Goal: Information Seeking & Learning: Learn about a topic

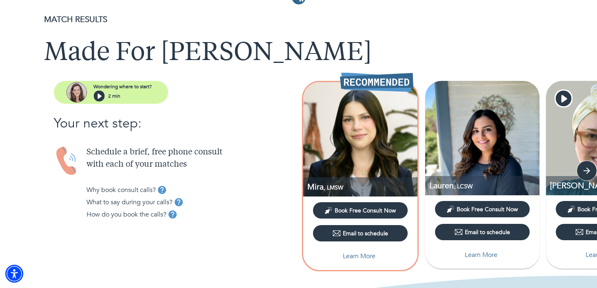
scroll to position [22, 0]
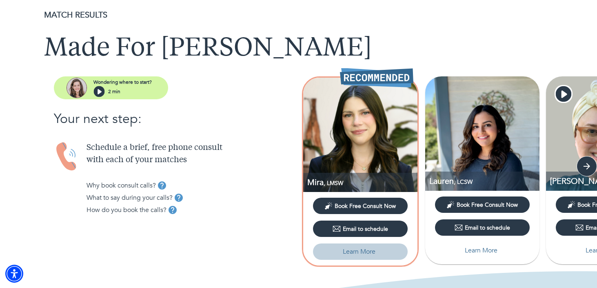
click at [362, 249] on p "Learn More" at bounding box center [359, 252] width 33 height 10
select select "6"
select select "2"
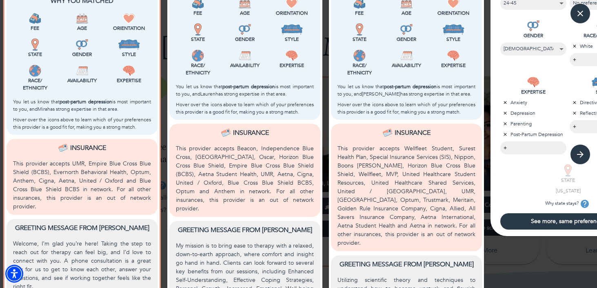
scroll to position [275, 0]
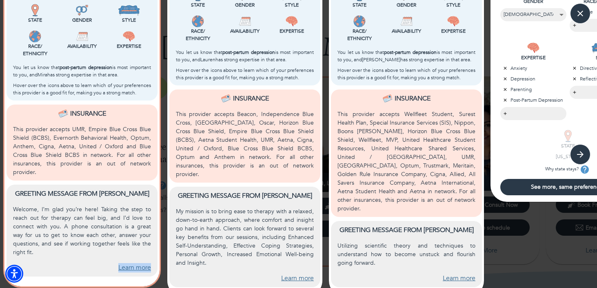
click at [125, 263] on link "Learn more" at bounding box center [134, 267] width 33 height 9
click at [299, 274] on link "Learn more" at bounding box center [297, 278] width 33 height 9
click at [454, 274] on link "Learn more" at bounding box center [459, 278] width 33 height 9
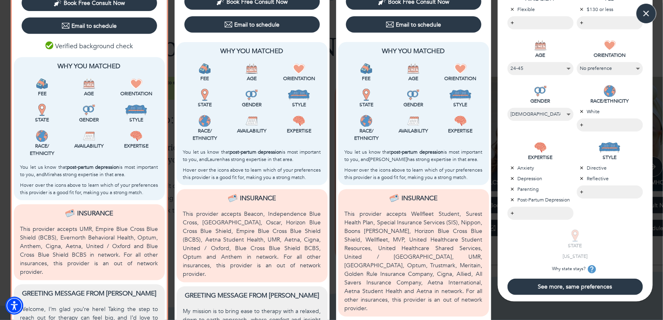
scroll to position [243, 0]
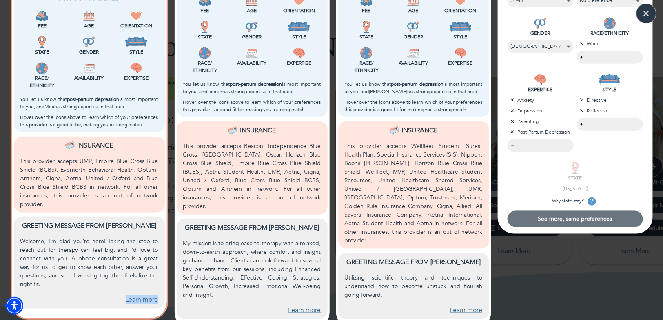
click at [597, 218] on span "See more, same preferences" at bounding box center [575, 219] width 129 height 8
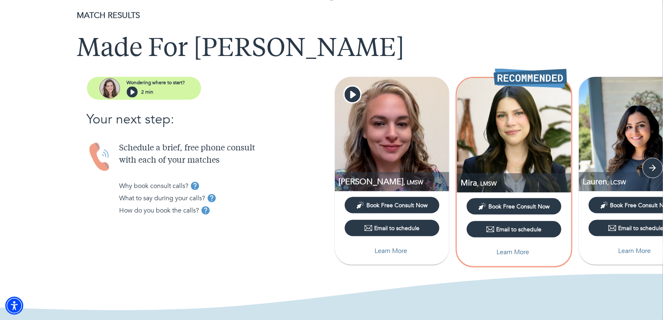
click at [398, 249] on p "Learn More" at bounding box center [391, 251] width 33 height 10
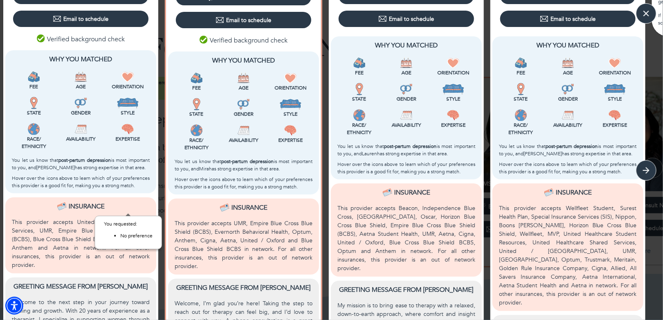
scroll to position [266, 0]
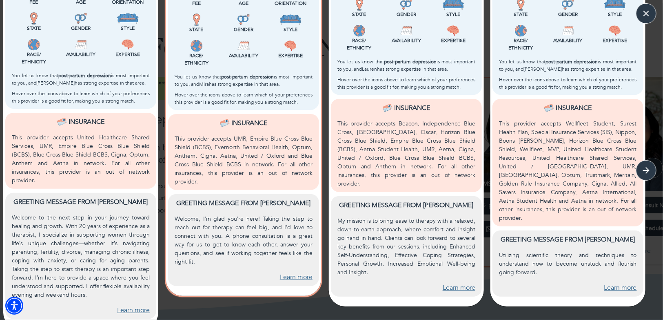
click at [136, 287] on link "Learn more" at bounding box center [133, 309] width 33 height 9
click at [308, 272] on link "Learn more" at bounding box center [296, 276] width 33 height 9
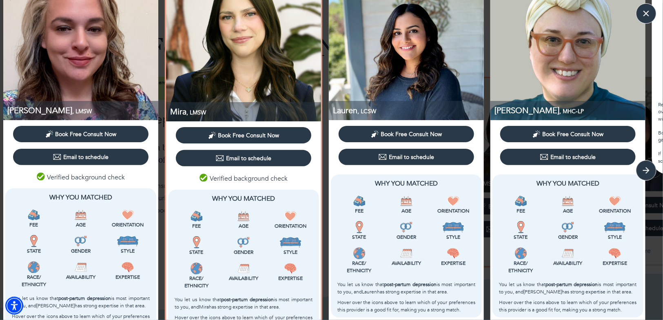
scroll to position [0, 0]
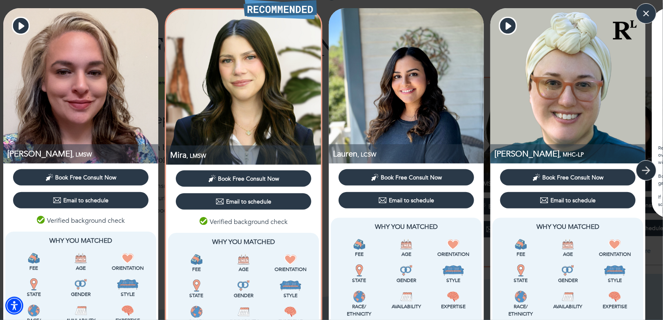
click at [597, 175] on icon "button" at bounding box center [647, 170] width 12 height 12
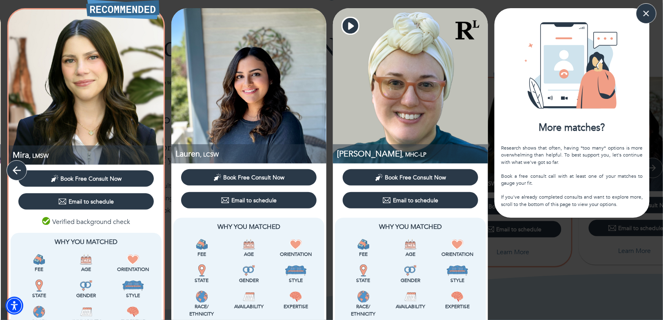
click at [14, 172] on icon "button" at bounding box center [17, 170] width 12 height 12
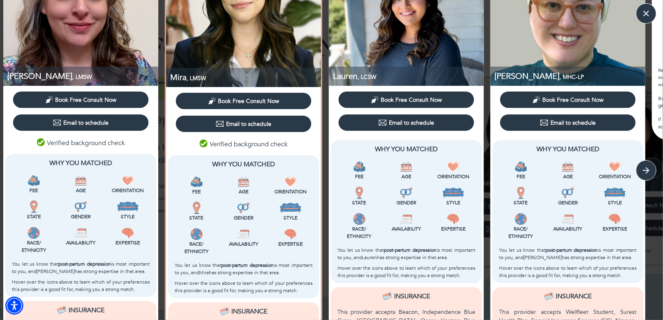
scroll to position [88, 0]
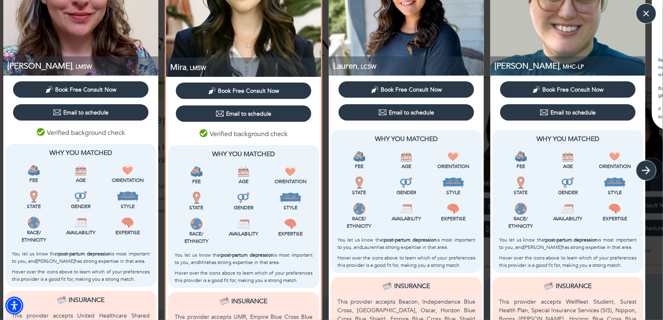
click at [597, 171] on icon "button" at bounding box center [647, 170] width 12 height 12
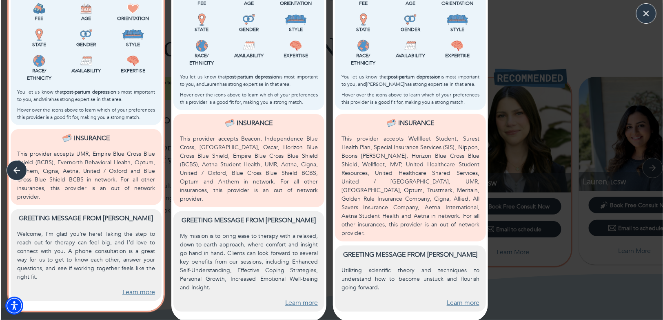
scroll to position [266, 0]
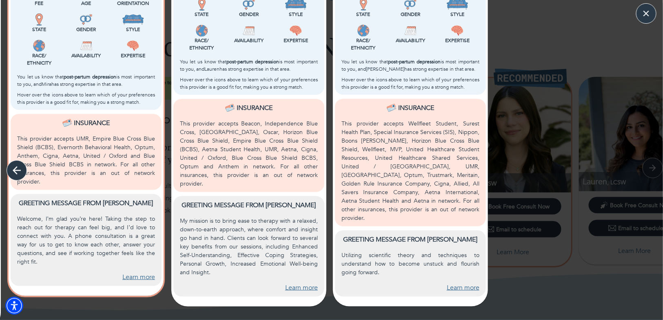
click at [21, 166] on icon "button" at bounding box center [17, 170] width 12 height 12
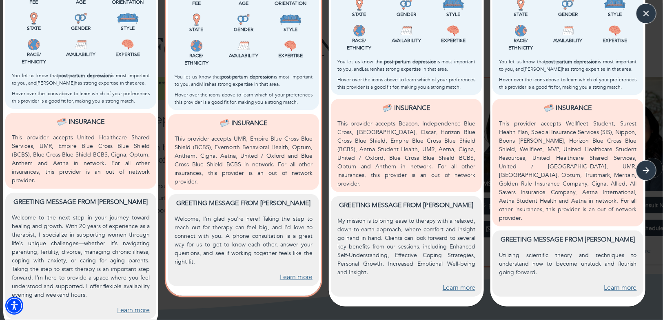
scroll to position [0, 0]
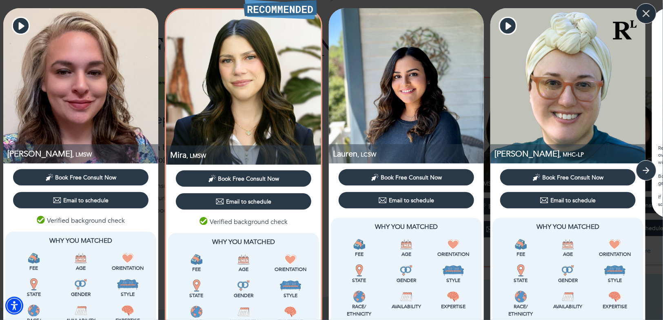
click at [597, 12] on icon "button" at bounding box center [646, 13] width 7 height 7
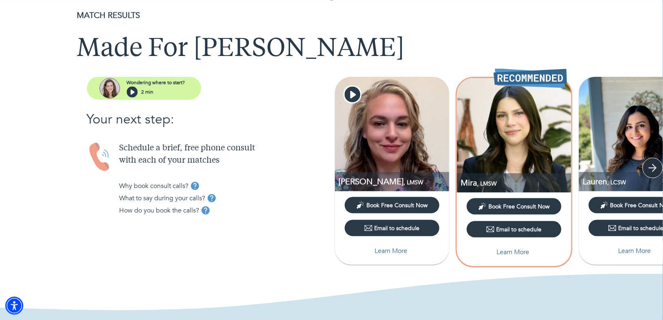
click at [597, 171] on icon "button" at bounding box center [653, 168] width 12 height 12
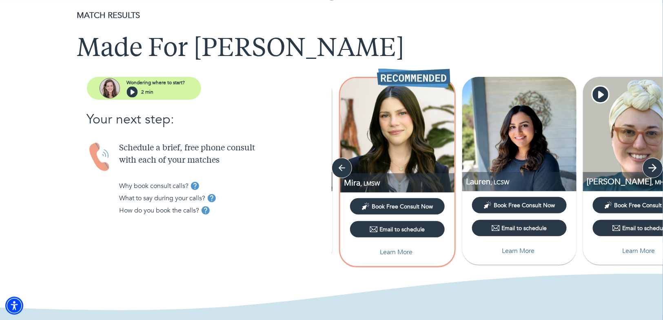
click at [597, 171] on icon "button" at bounding box center [653, 168] width 12 height 12
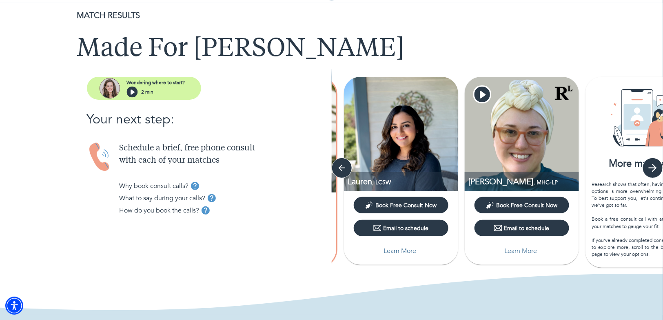
click at [597, 171] on icon "button" at bounding box center [653, 168] width 12 height 12
